Goal: Task Accomplishment & Management: Complete application form

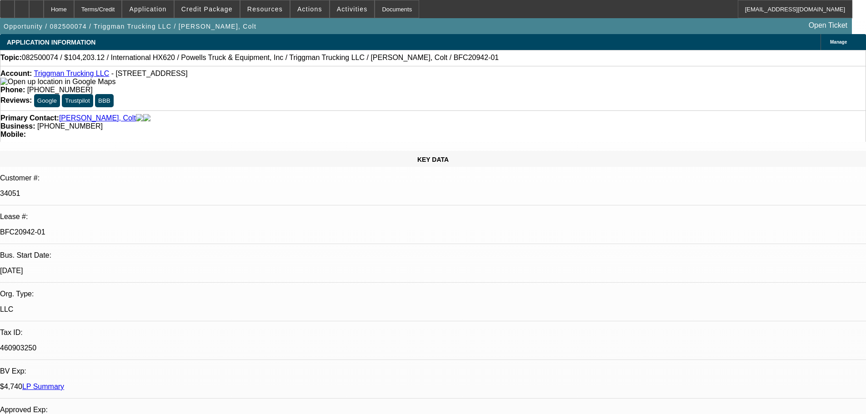
select select "0"
select select "2"
select select "0"
select select "6"
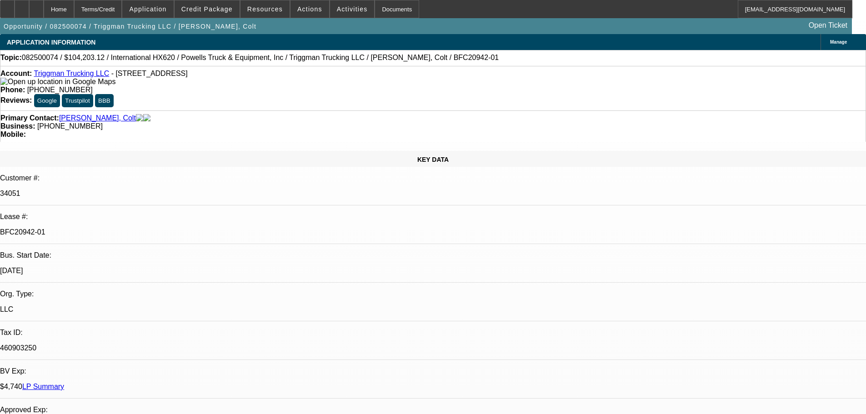
select select "0"
select select "2"
select select "0.1"
select select "4"
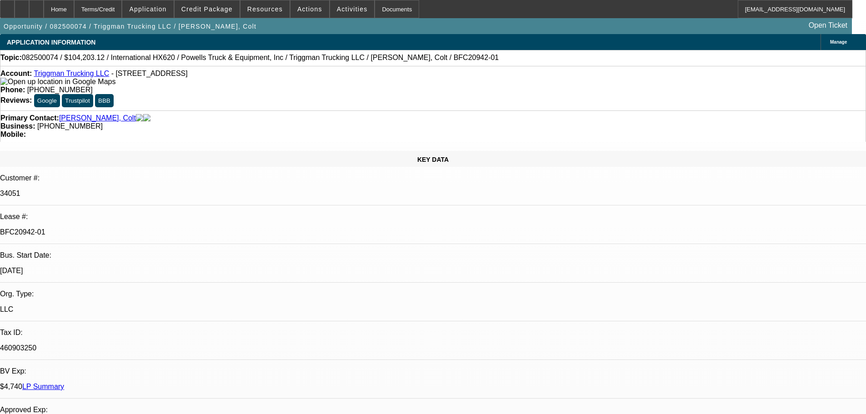
select select "0"
select select "2"
select select "0.1"
select select "4"
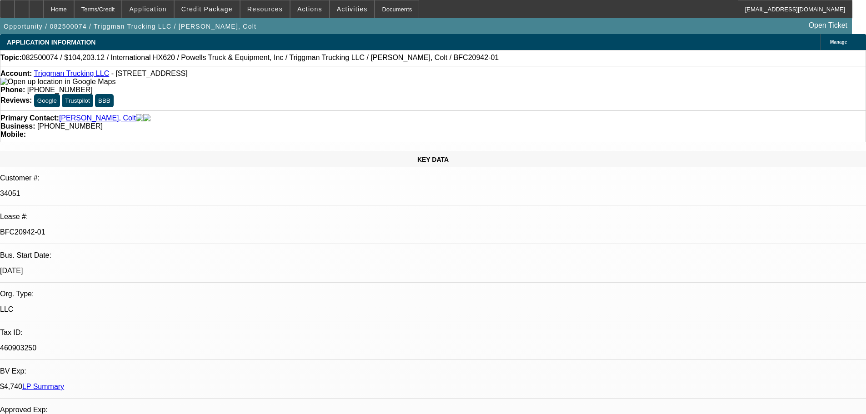
select select "0"
select select "2"
select select "0.1"
select select "4"
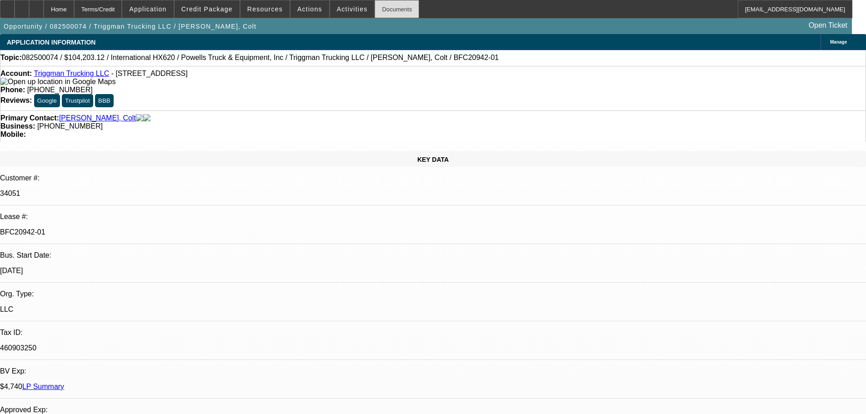
click at [387, 10] on div "Documents" at bounding box center [397, 9] width 45 height 18
